Goal: Information Seeking & Learning: Check status

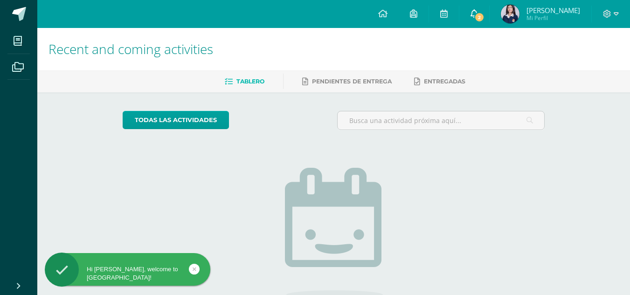
click at [485, 18] on span "2" at bounding box center [479, 17] width 10 height 10
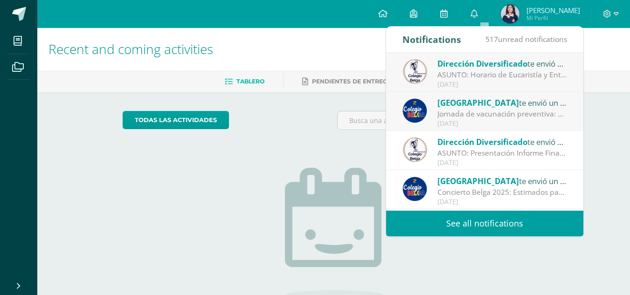
click at [505, 105] on div "Colegio Belga te envió un aviso" at bounding box center [503, 103] width 130 height 12
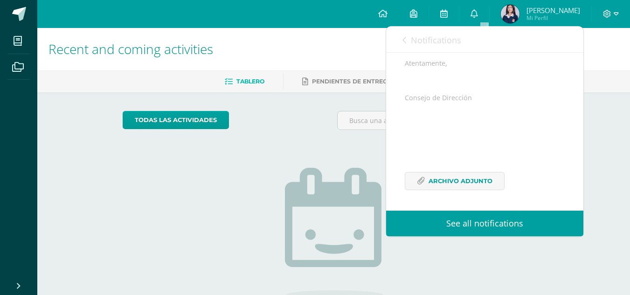
scroll to position [346, 0]
click at [466, 190] on span "Archivo Adjunto" at bounding box center [461, 181] width 64 height 17
click at [420, 37] on span "Notifications" at bounding box center [436, 40] width 50 height 11
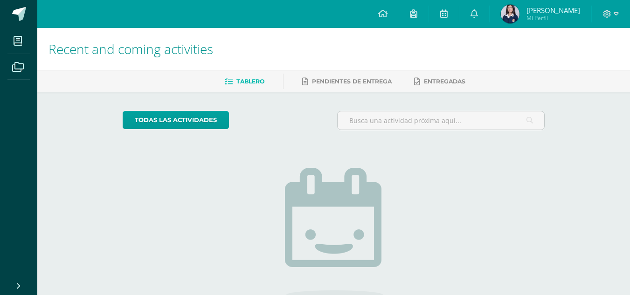
click at [161, 99] on div "todas las Actividades You don’t have any activities Check the rest of the perio…" at bounding box center [334, 236] width 460 height 288
click at [570, 16] on span "Mi Perfil" at bounding box center [554, 18] width 54 height 8
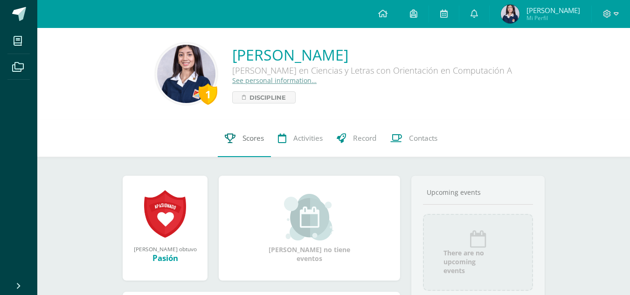
click at [243, 143] on span "Scores" at bounding box center [253, 138] width 21 height 10
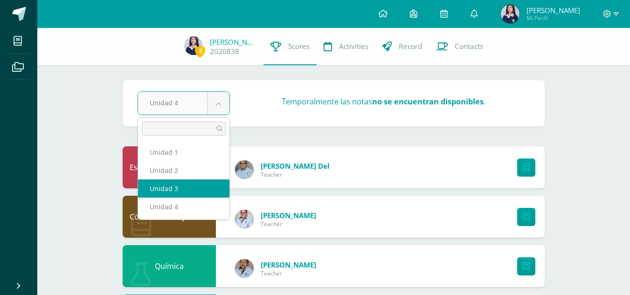
select select "Unidad 3"
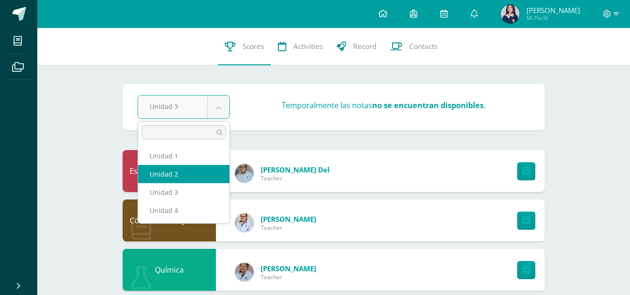
select select "Unidad 2"
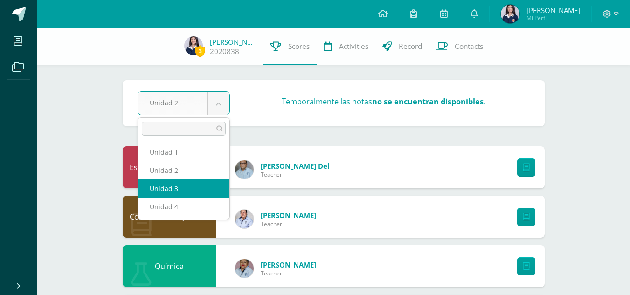
select select "Unidad 3"
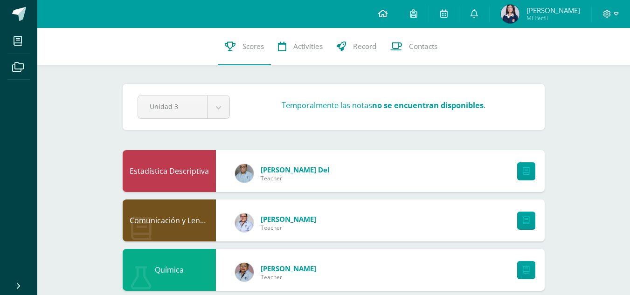
click at [399, 13] on link at bounding box center [383, 14] width 32 height 28
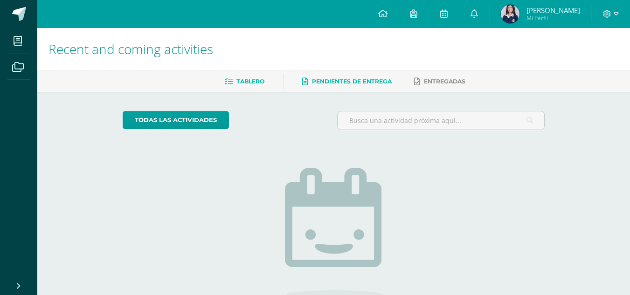
click at [372, 87] on link "Pendientes de entrega" at bounding box center [347, 81] width 90 height 15
click at [548, 12] on span "[PERSON_NAME]" at bounding box center [554, 10] width 54 height 9
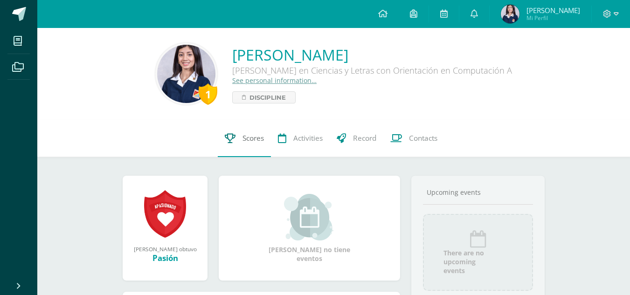
click at [233, 136] on link "Scores" at bounding box center [244, 138] width 53 height 37
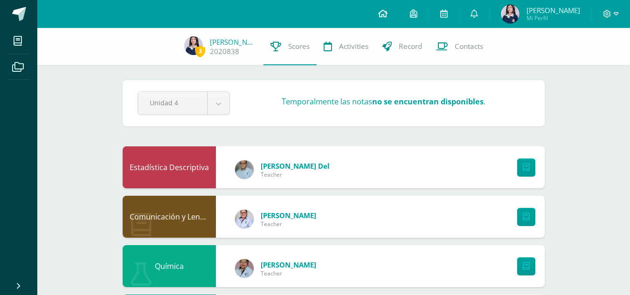
click at [393, 7] on link at bounding box center [383, 14] width 32 height 28
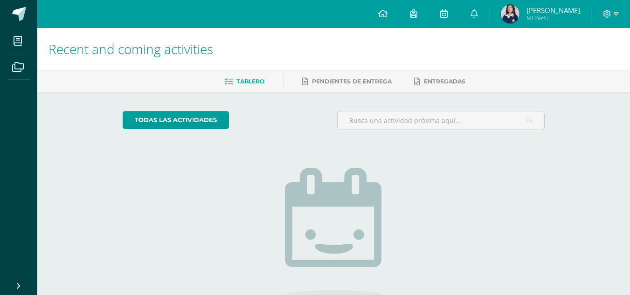
click at [458, 19] on link at bounding box center [444, 14] width 30 height 28
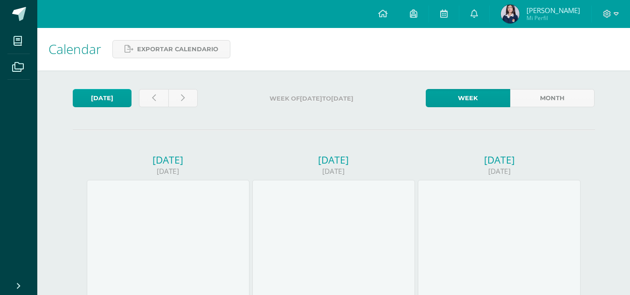
click at [546, 14] on span "Mi Perfil" at bounding box center [554, 18] width 54 height 8
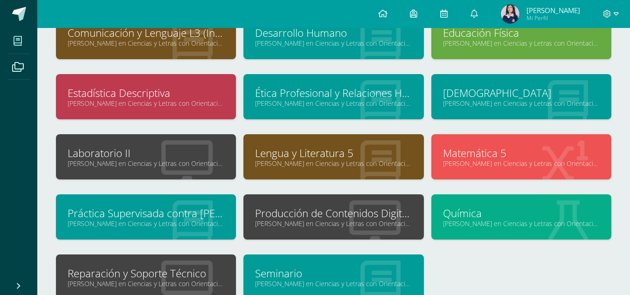
scroll to position [136, 0]
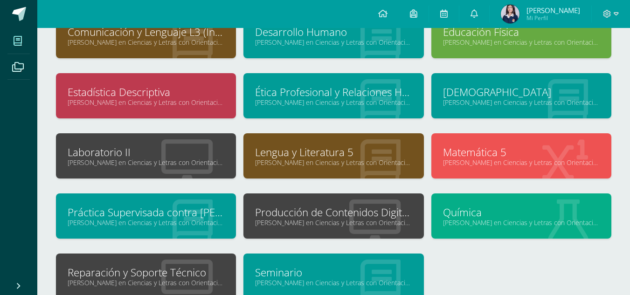
click at [354, 205] on icon at bounding box center [374, 223] width 51 height 46
click at [340, 222] on link "Quinto Quinto Bachillerato en Ciencias y Letras con Orientación en Computación …" at bounding box center [333, 222] width 157 height 9
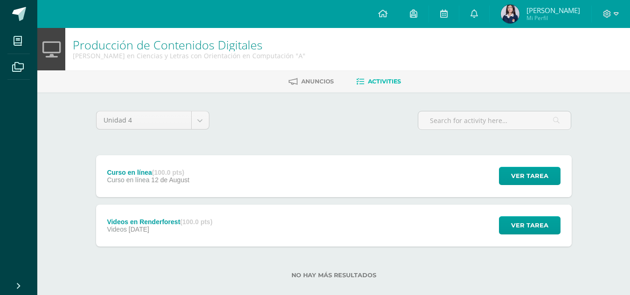
click at [294, 220] on div "Videos en Renderforest (100.0 pts) Videos 25 de July Ver tarea Videos en Render…" at bounding box center [334, 226] width 476 height 42
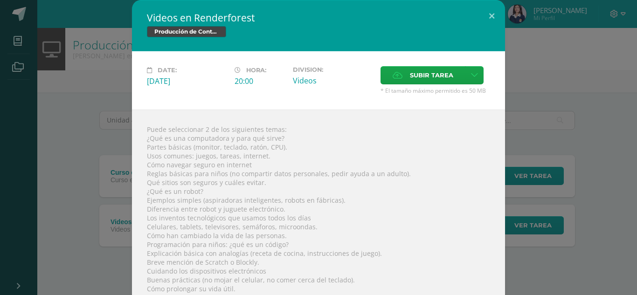
click at [577, 83] on div "Videos en Renderforest Producción de Contenidos Digitales Date: Friday 25 de Ju…" at bounding box center [319, 292] width 630 height 585
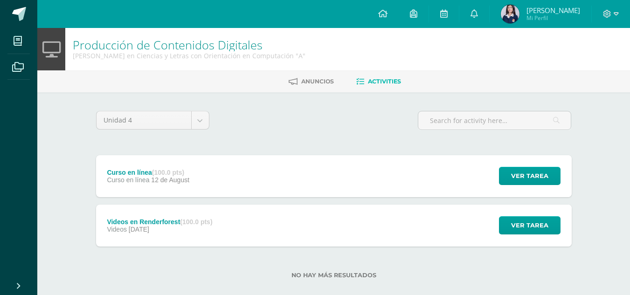
click at [306, 165] on div "Curso en línea (100.0 pts) Curso en línea 12 de August Ver tarea Curso en línea…" at bounding box center [334, 176] width 476 height 42
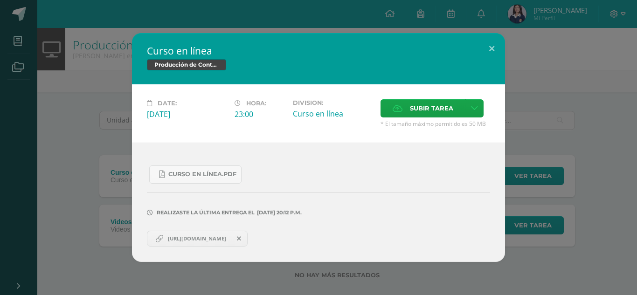
click at [569, 95] on div "Curso en línea Producción de Contenidos Digitales Date: Tuesday 12 de August Ho…" at bounding box center [319, 147] width 630 height 229
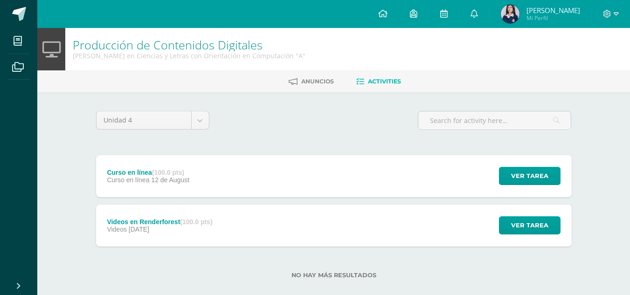
click at [277, 216] on div "Videos en Renderforest (100.0 pts) Videos 25 de July Ver tarea Videos en Render…" at bounding box center [334, 226] width 476 height 42
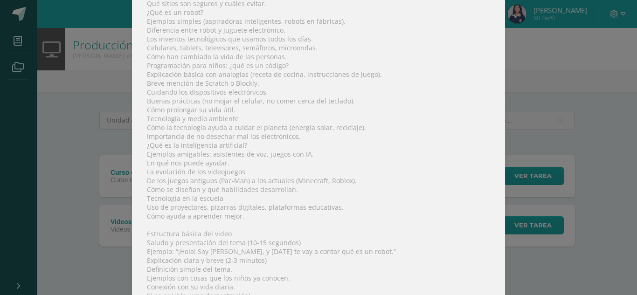
scroll to position [290, 0]
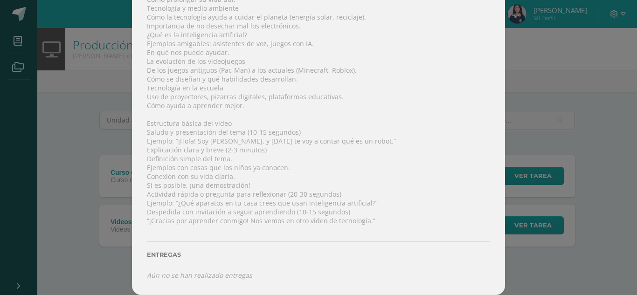
click at [529, 266] on div "Videos en Renderforest Producción de Contenidos Digitales Date: Friday 25 de Ju…" at bounding box center [319, 2] width 630 height 585
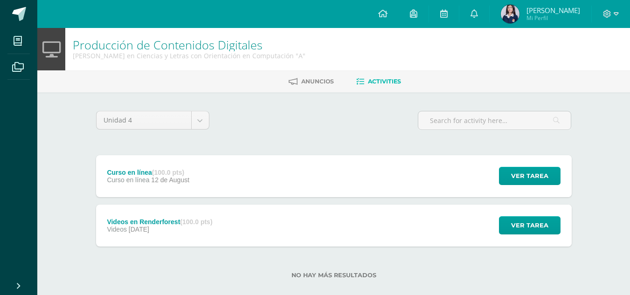
click at [339, 215] on div "Videos en Renderforest (100.0 pts) Videos 25 de July Ver tarea Videos en Render…" at bounding box center [334, 226] width 476 height 42
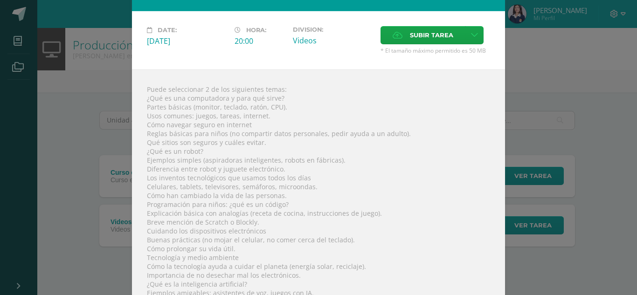
scroll to position [0, 0]
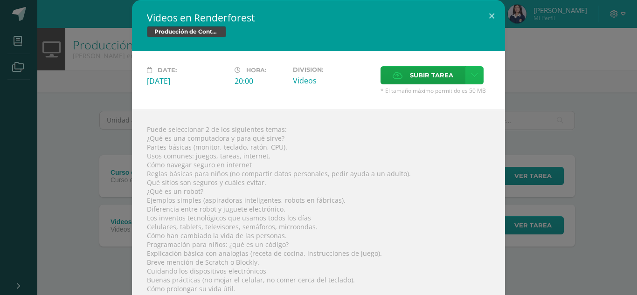
click at [470, 81] on link at bounding box center [475, 75] width 18 height 18
click at [570, 142] on div "Videos en Renderforest Producción de Contenidos Digitales Date: Friday 25 de Ju…" at bounding box center [319, 292] width 630 height 585
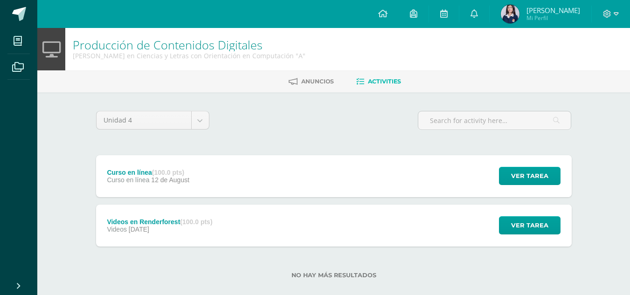
click at [327, 192] on div "Curso en línea (100.0 pts) Curso en línea 12 de August Ver tarea Curso en línea…" at bounding box center [334, 176] width 476 height 42
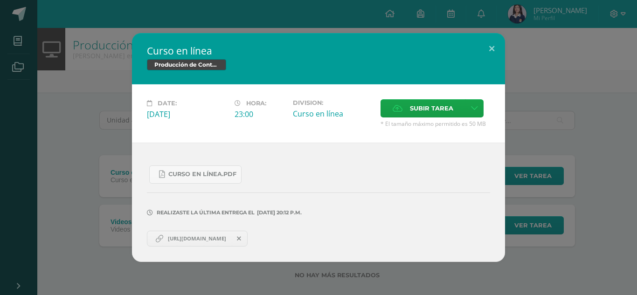
click at [85, 150] on div "Curso en línea Producción de Contenidos Digitales Date: Tuesday 12 de August Ho…" at bounding box center [319, 147] width 630 height 229
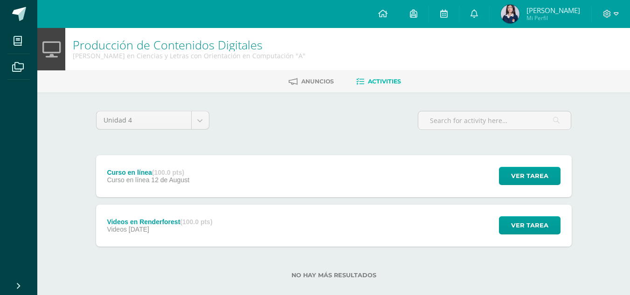
click at [191, 228] on div "Videos 25 de July" at bounding box center [159, 229] width 105 height 7
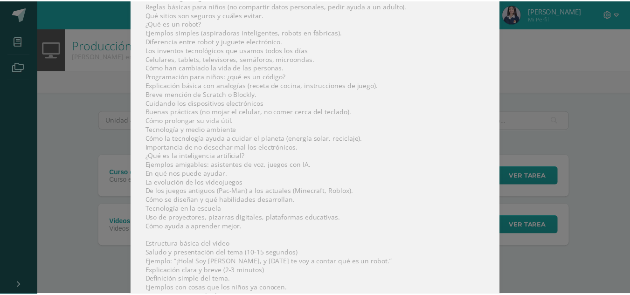
scroll to position [290, 0]
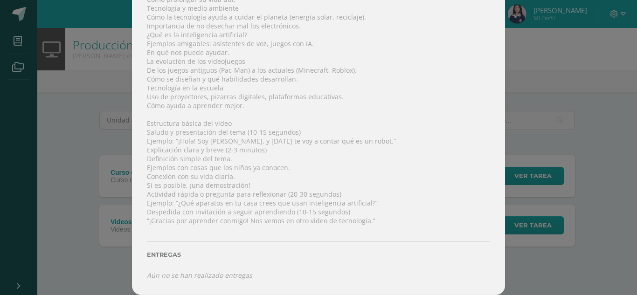
click at [45, 206] on div "Videos en Renderforest Producción de Contenidos Digitales Date: Friday 25 de Ju…" at bounding box center [319, 2] width 630 height 585
